Goal: Entertainment & Leisure: Consume media (video, audio)

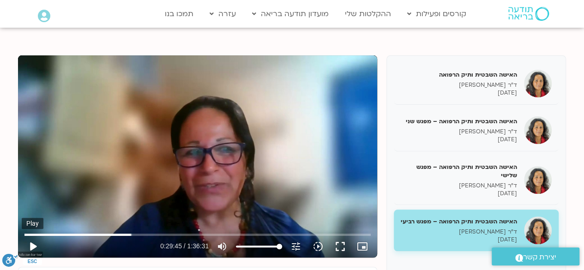
click at [36, 247] on button "play_arrow" at bounding box center [33, 246] width 22 height 22
type input "1785.993328"
click at [170, 233] on input "Seek" at bounding box center [197, 235] width 346 height 6
click at [168, 232] on input "Seek" at bounding box center [197, 235] width 346 height 6
click at [166, 235] on input "Seek" at bounding box center [197, 235] width 346 height 6
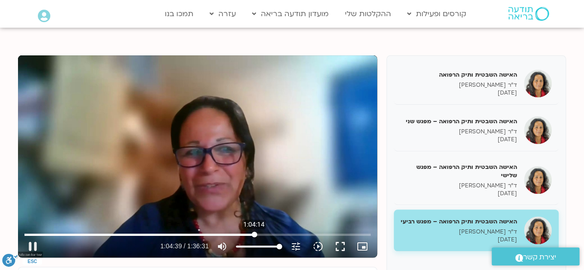
click at [254, 233] on input "Seek" at bounding box center [197, 235] width 346 height 6
click at [259, 233] on input "Seek" at bounding box center [197, 235] width 346 height 6
click at [293, 233] on input "Seek" at bounding box center [197, 235] width 346 height 6
drag, startPoint x: 289, startPoint y: 233, endPoint x: 302, endPoint y: 228, distance: 13.9
click at [289, 233] on input "Seek" at bounding box center [197, 235] width 346 height 6
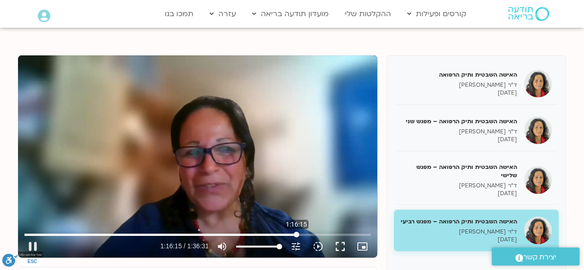
click at [296, 232] on input "Seek" at bounding box center [197, 235] width 346 height 6
click at [292, 232] on input "Seek" at bounding box center [197, 235] width 346 height 6
click at [296, 234] on input "Seek" at bounding box center [197, 235] width 346 height 6
click at [300, 232] on input "Seek" at bounding box center [197, 235] width 346 height 6
click at [298, 232] on input "Seek" at bounding box center [197, 235] width 346 height 6
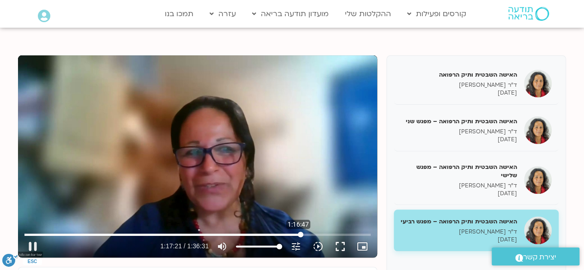
click at [298, 232] on input "Seek" at bounding box center [197, 235] width 346 height 6
click at [297, 232] on input "Seek" at bounding box center [197, 235] width 346 height 6
click at [308, 233] on input "Seek" at bounding box center [197, 235] width 346 height 6
click at [318, 235] on input "Seek" at bounding box center [197, 235] width 346 height 6
click at [323, 234] on input "Seek" at bounding box center [197, 235] width 346 height 6
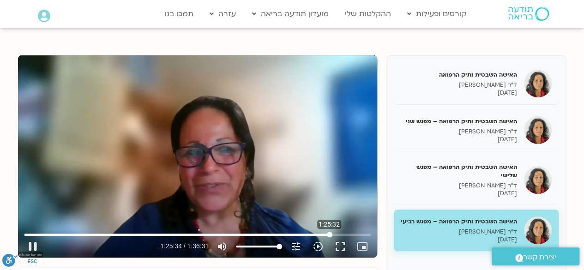
click at [329, 235] on input "Seek" at bounding box center [197, 235] width 346 height 6
click at [333, 234] on input "Seek" at bounding box center [197, 235] width 346 height 6
click at [339, 232] on input "Seek" at bounding box center [197, 235] width 346 height 6
click at [342, 233] on input "Seek" at bounding box center [197, 235] width 346 height 6
click at [347, 233] on input "Seek" at bounding box center [197, 235] width 346 height 6
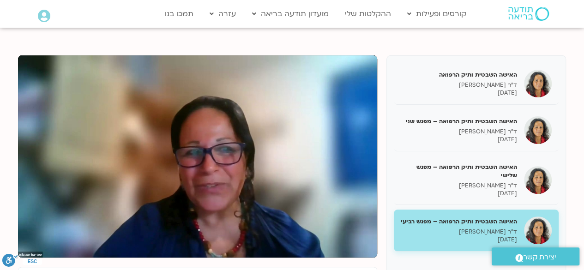
type input "5791.519183"
